Goal: Navigation & Orientation: Understand site structure

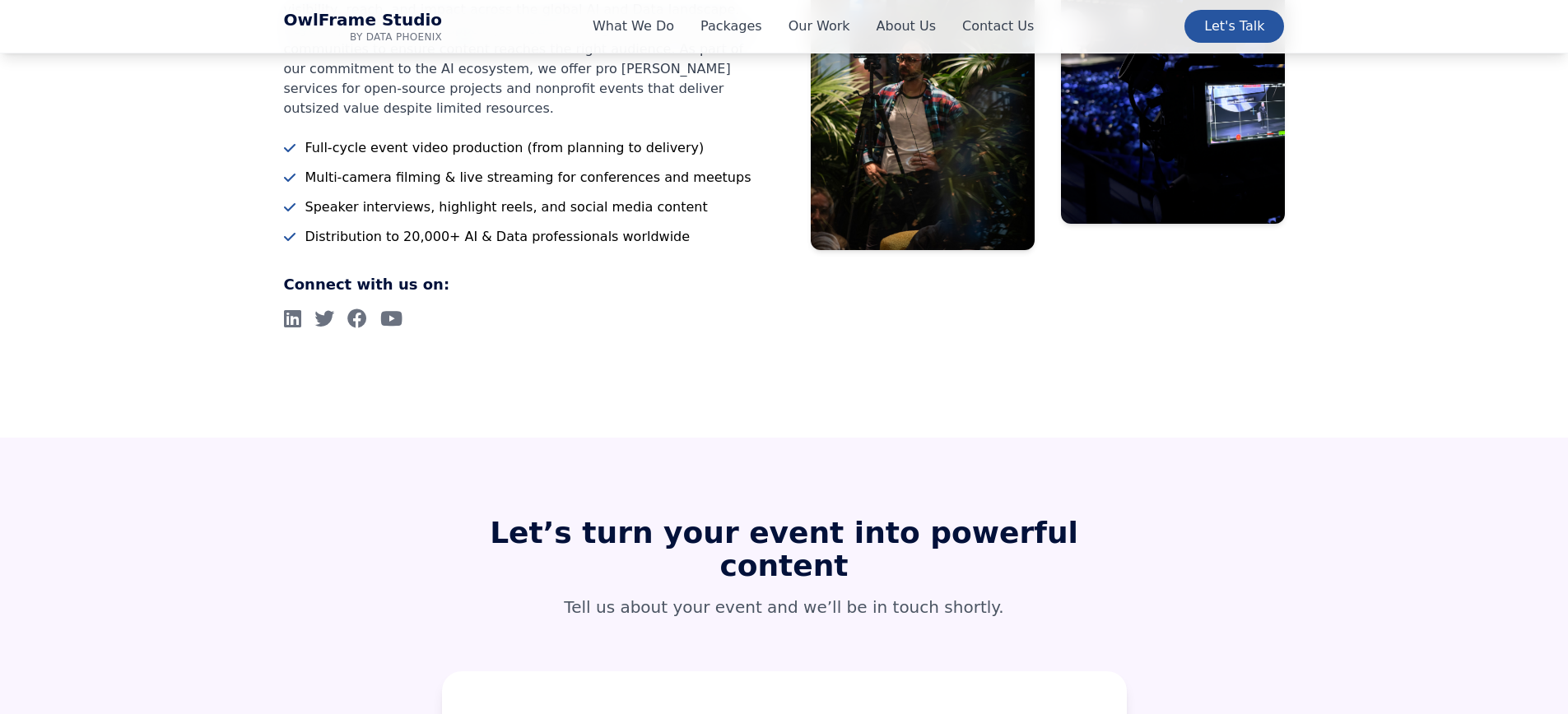
scroll to position [7328, 0]
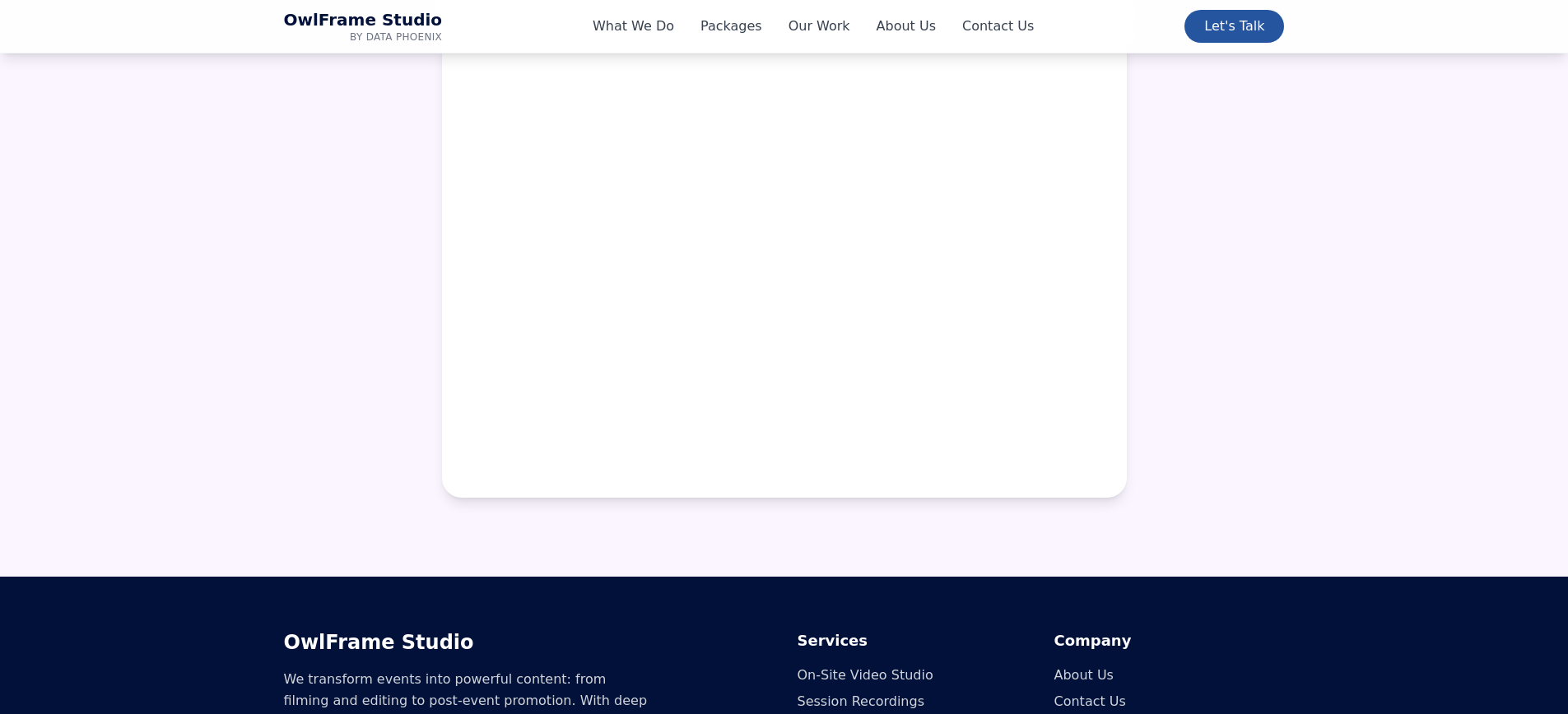
click at [367, 629] on h3 "OwlFrame Studio" at bounding box center [527, 641] width 487 height 26
copy div "OwlFrame Studio"
